Goal: Navigation & Orientation: Find specific page/section

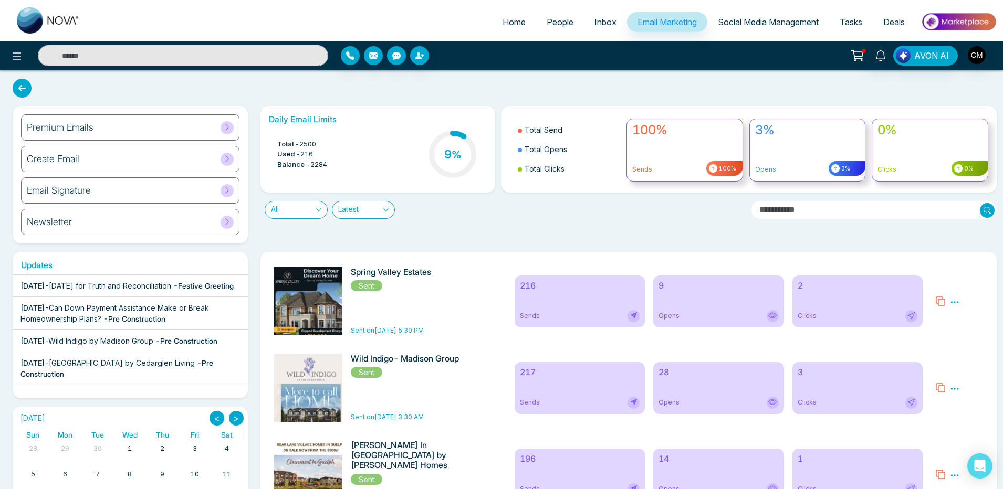
click at [512, 27] on link "Home" at bounding box center [514, 22] width 44 height 20
select select "*"
